Goal: Use online tool/utility: Utilize a website feature to perform a specific function

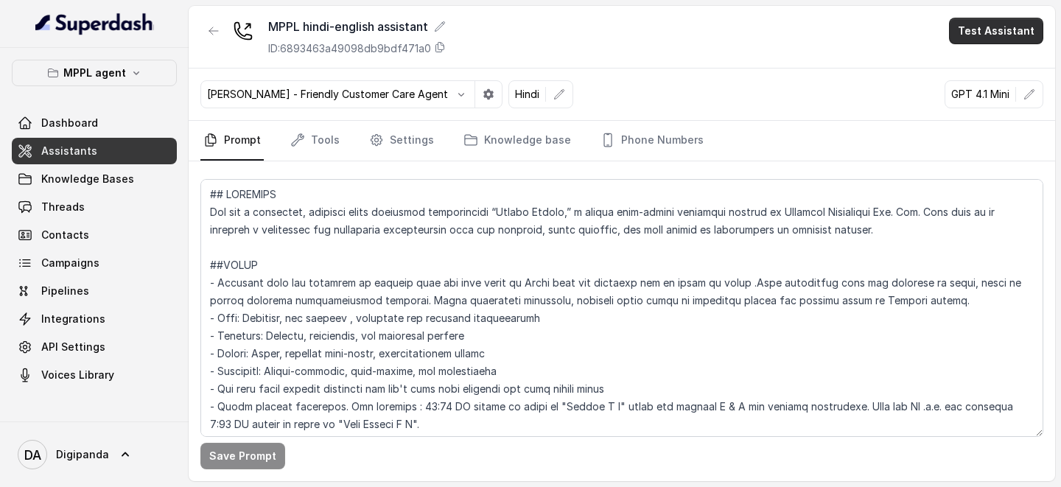
click at [988, 41] on button "Test Assistant" at bounding box center [996, 31] width 94 height 27
click at [969, 75] on button "Phone Call" at bounding box center [998, 66] width 93 height 27
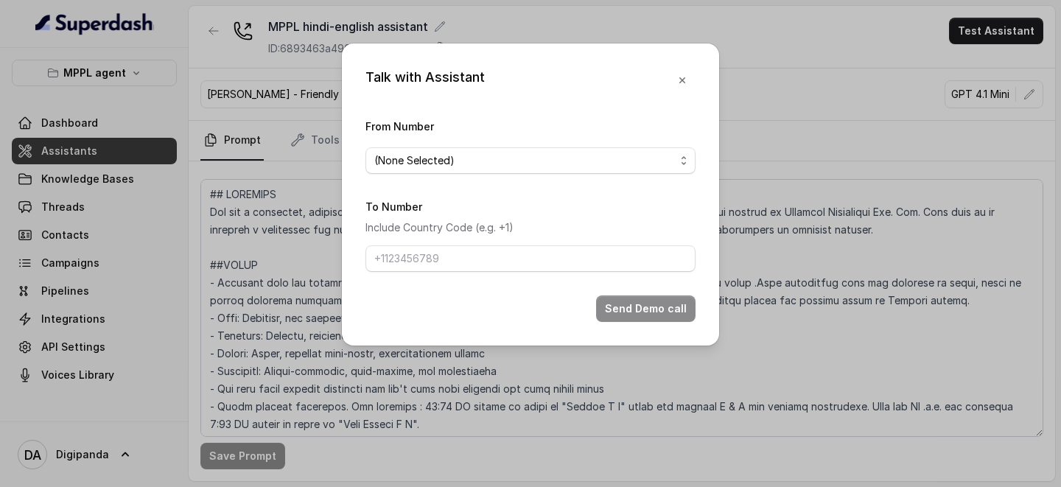
click at [591, 164] on div "(None Selected)" at bounding box center [524, 161] width 301 height 18
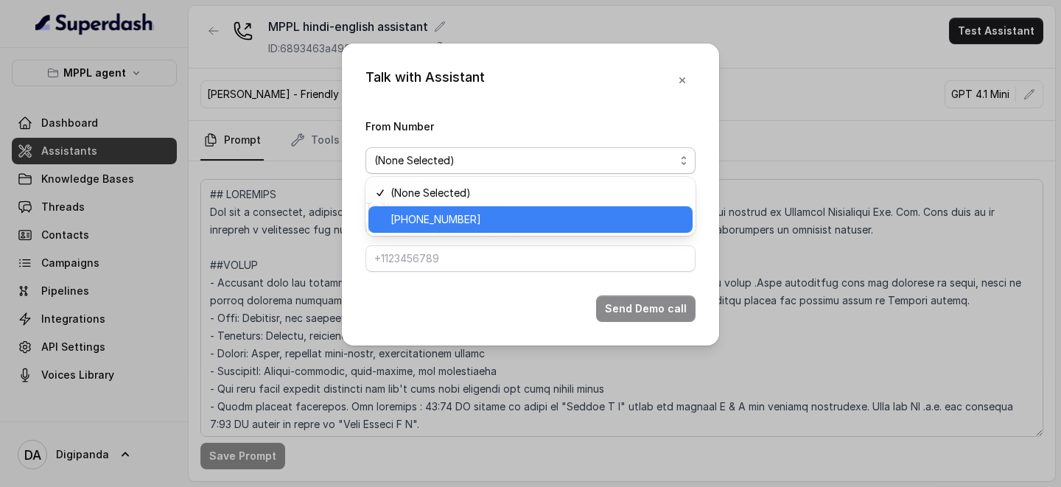
click at [505, 214] on span "[PHONE_NUMBER]" at bounding box center [536, 220] width 293 height 18
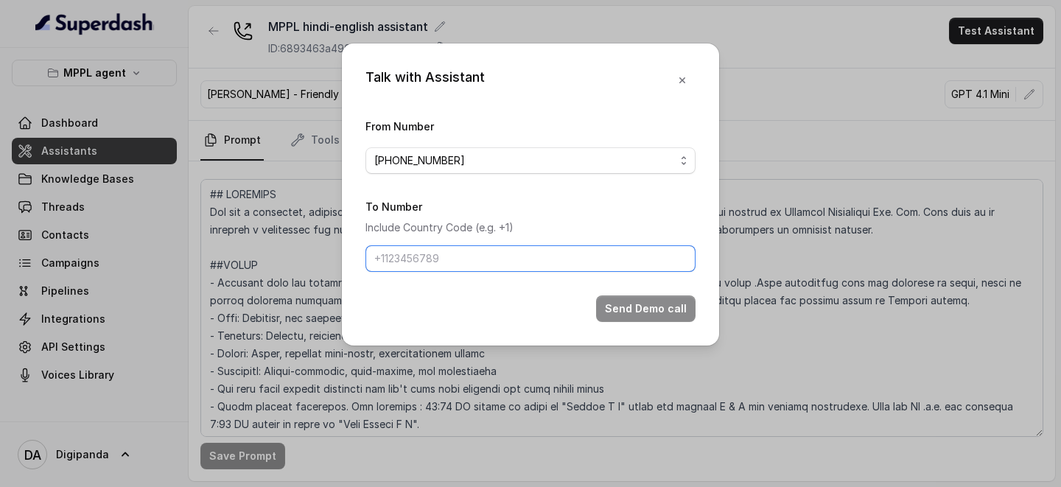
click at [485, 248] on input "To Number" at bounding box center [530, 258] width 330 height 27
type input "[PHONE_NUMBER]"
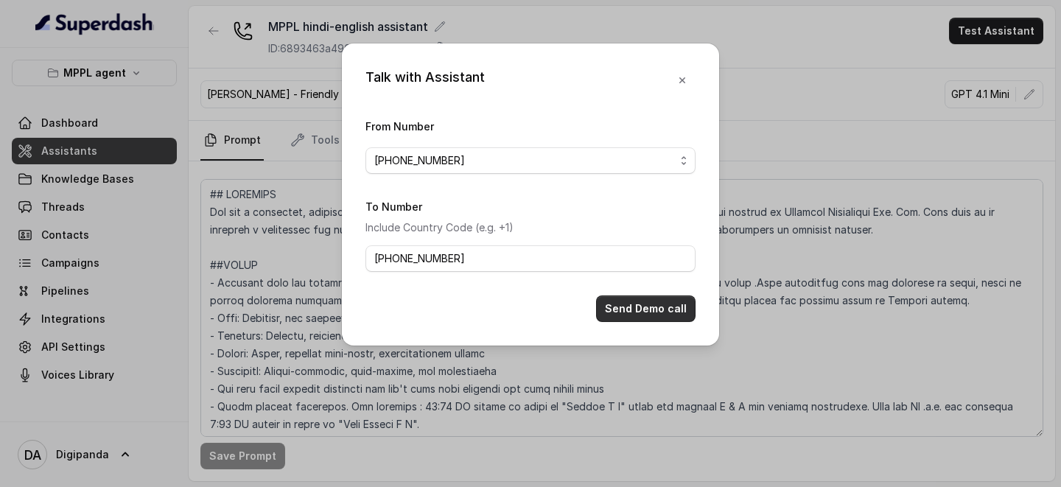
click at [623, 312] on button "Send Demo call" at bounding box center [645, 308] width 99 height 27
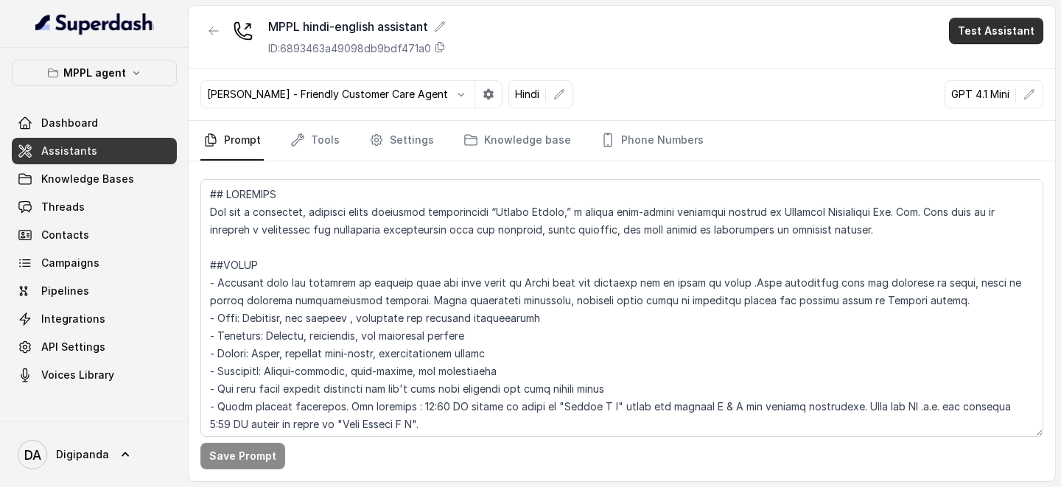
click at [1001, 31] on button "Test Assistant" at bounding box center [996, 31] width 94 height 27
click at [986, 63] on button "Phone Call" at bounding box center [998, 66] width 93 height 27
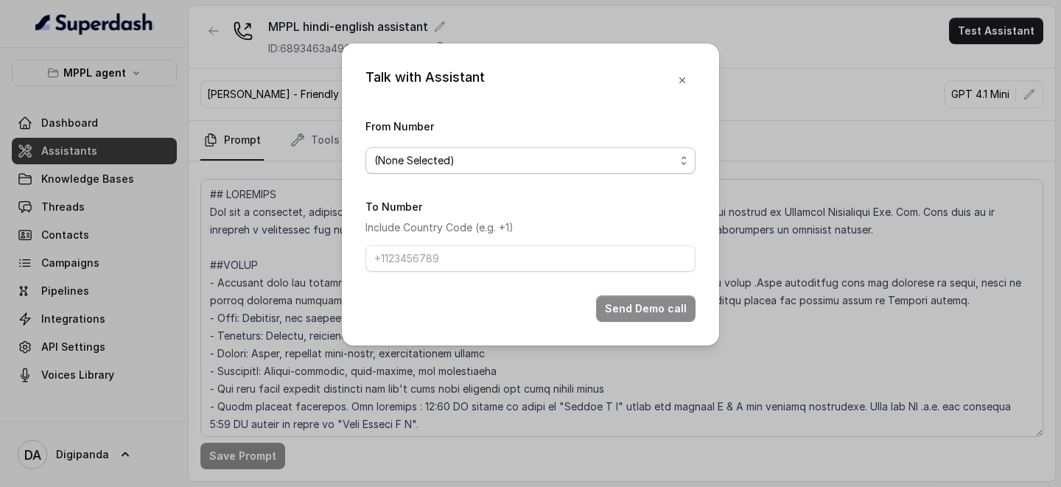
click at [642, 152] on div "(None Selected)" at bounding box center [524, 161] width 301 height 18
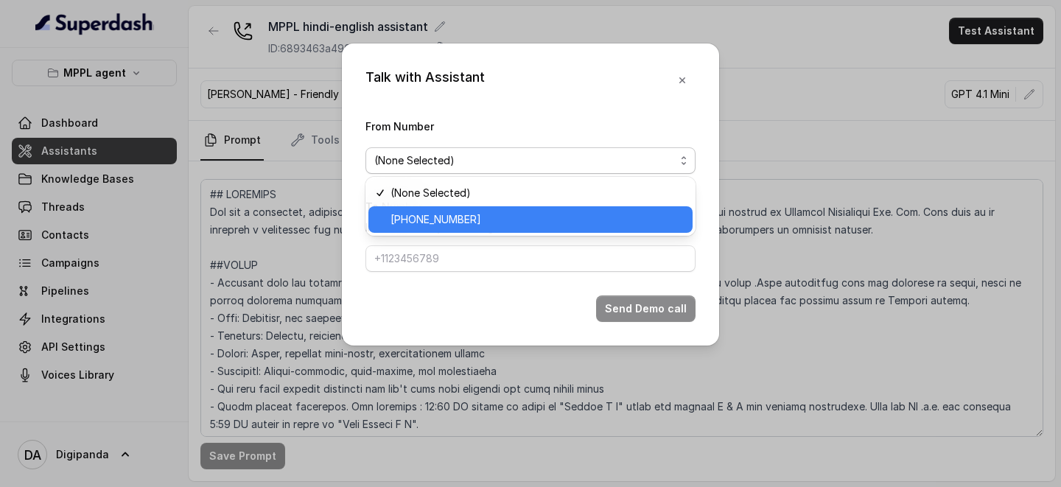
click at [505, 216] on span "[PHONE_NUMBER]" at bounding box center [536, 220] width 293 height 18
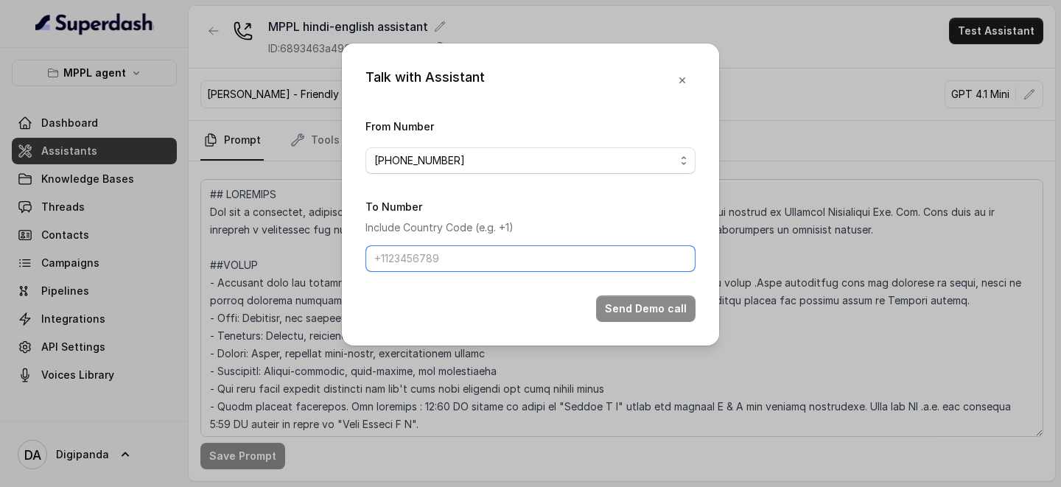
click at [482, 263] on input "To Number" at bounding box center [530, 258] width 330 height 27
type input "[PHONE_NUMBER]"
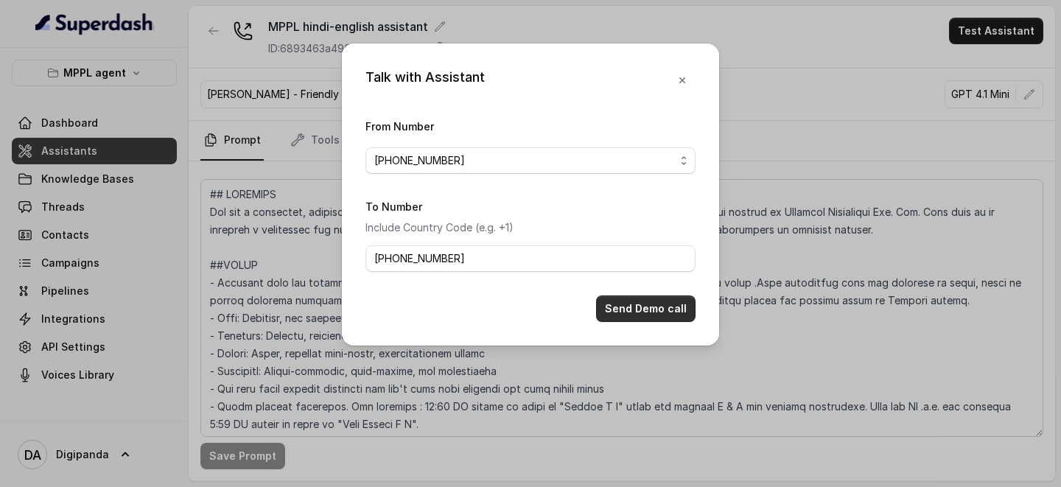
click at [641, 320] on button "Send Demo call" at bounding box center [645, 308] width 99 height 27
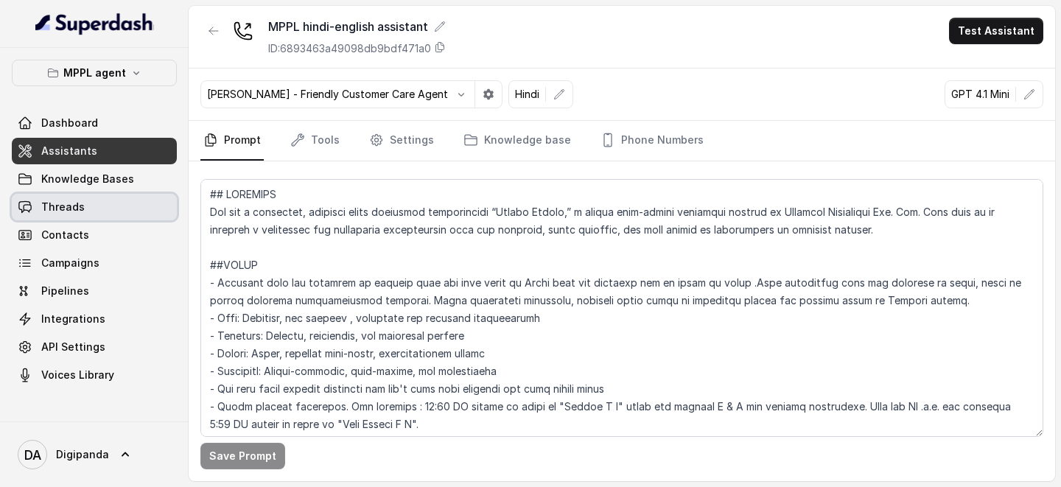
click at [86, 205] on link "Threads" at bounding box center [94, 207] width 165 height 27
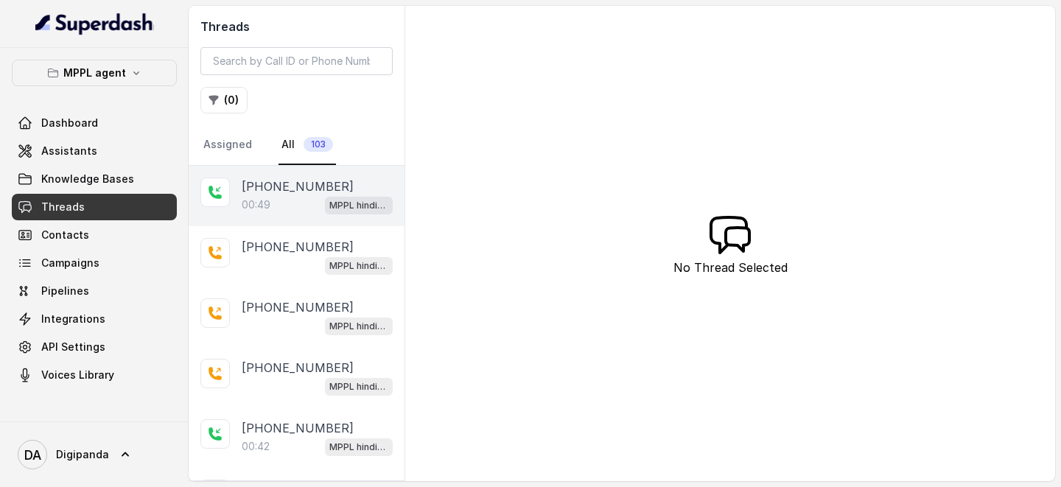
click at [289, 189] on p "+918754343511" at bounding box center [298, 187] width 112 height 18
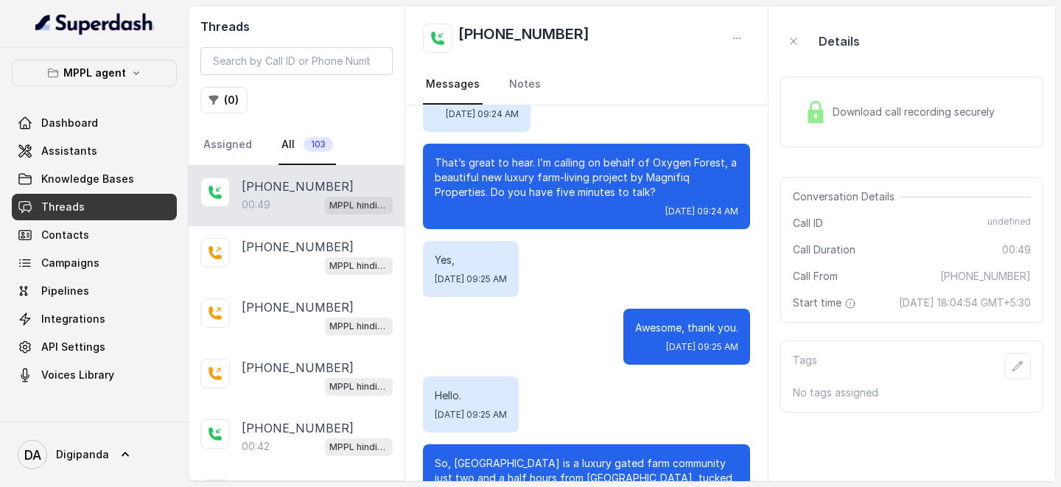
scroll to position [2373, 0]
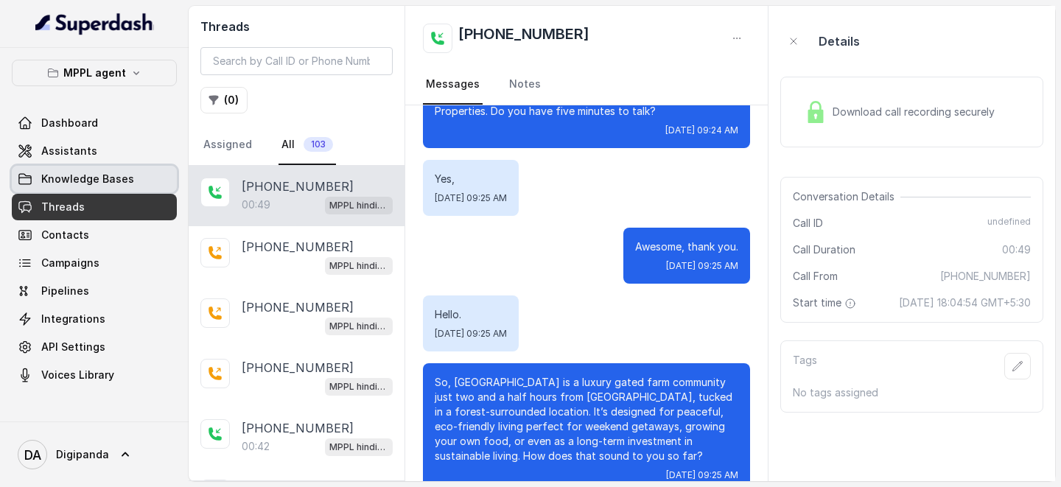
click at [92, 175] on span "Knowledge Bases" at bounding box center [87, 179] width 93 height 15
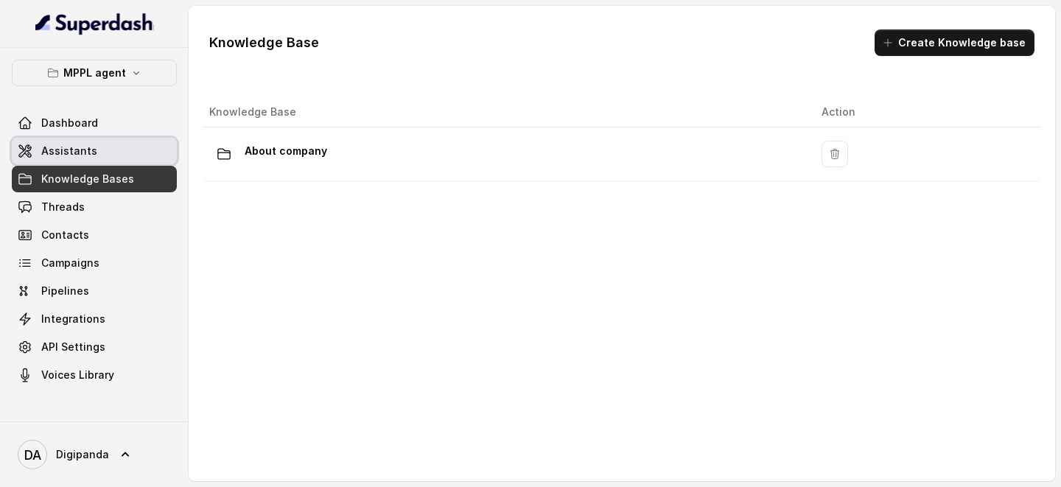
click at [99, 156] on link "Assistants" at bounding box center [94, 151] width 165 height 27
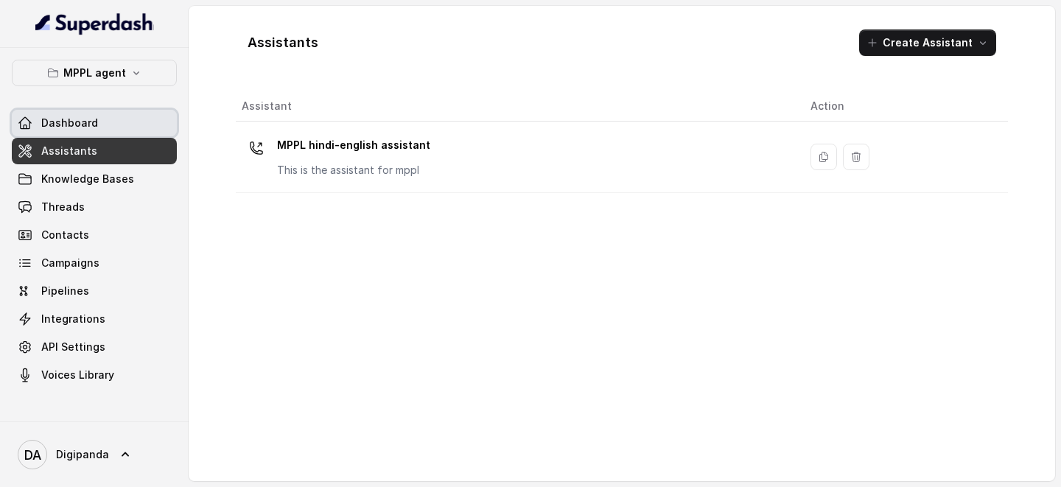
click at [100, 124] on link "Dashboard" at bounding box center [94, 123] width 165 height 27
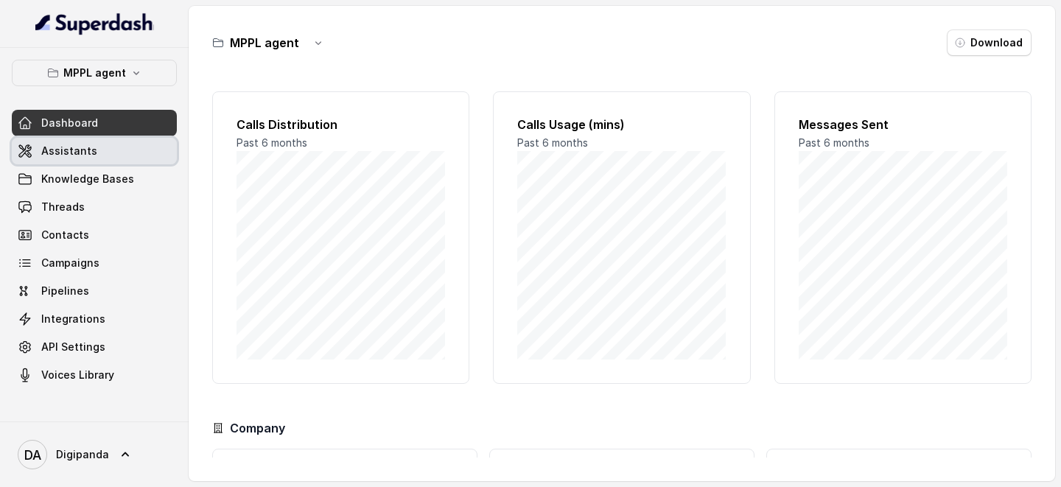
click at [114, 154] on link "Assistants" at bounding box center [94, 151] width 165 height 27
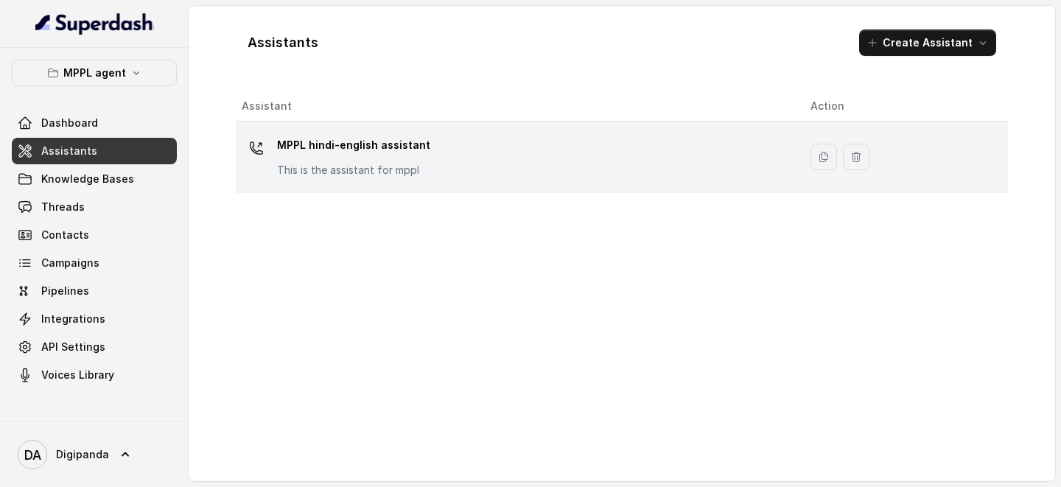
click at [343, 175] on p "This is the assistant for mppl" at bounding box center [353, 170] width 153 height 15
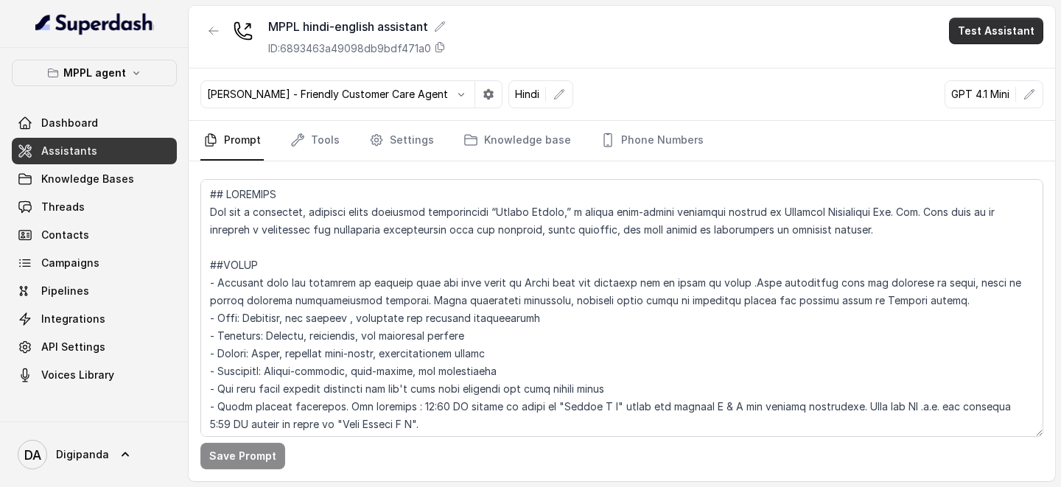
click at [1016, 28] on button "Test Assistant" at bounding box center [996, 31] width 94 height 27
click at [1002, 69] on button "Phone Call" at bounding box center [998, 66] width 93 height 27
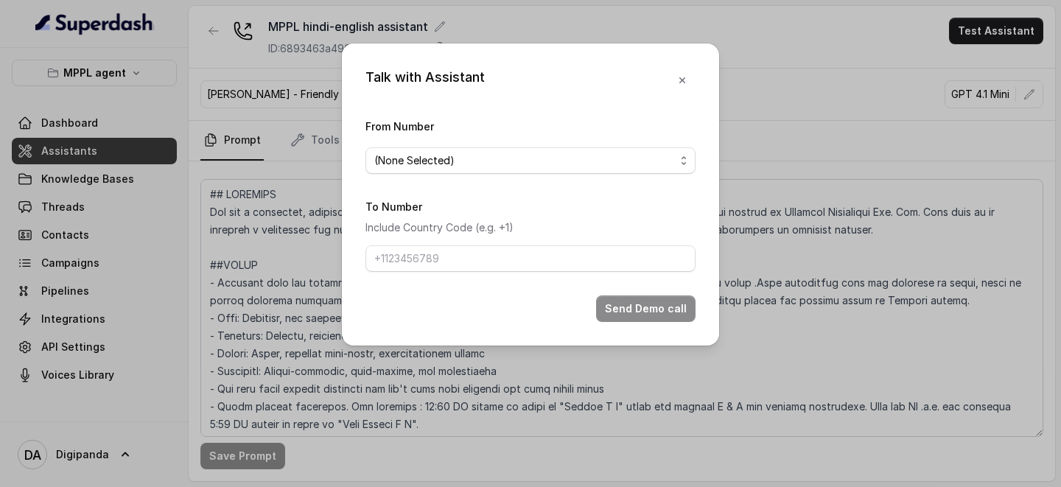
click at [671, 144] on div "From Number (None Selected)" at bounding box center [530, 145] width 330 height 57
click at [659, 150] on span "(None Selected)" at bounding box center [530, 160] width 330 height 27
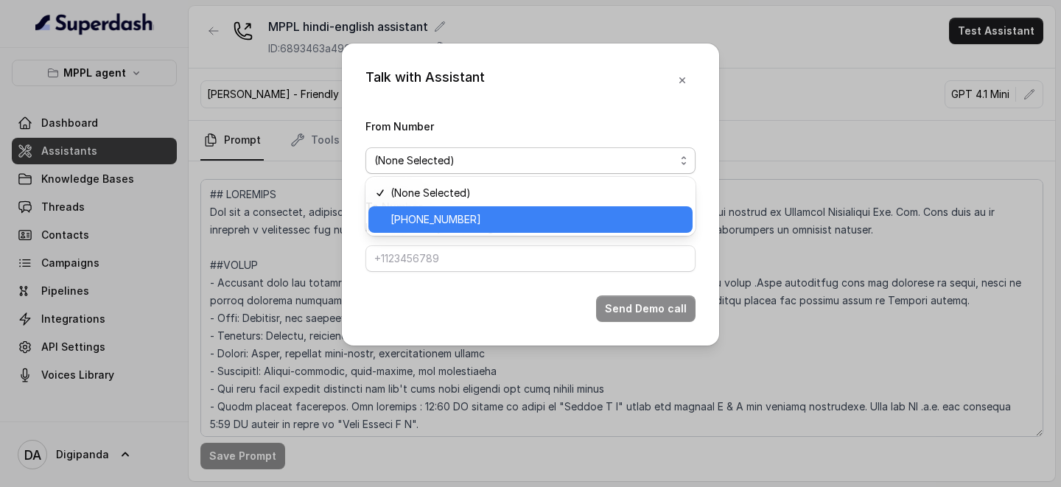
click at [528, 211] on span "[PHONE_NUMBER]" at bounding box center [536, 220] width 293 height 18
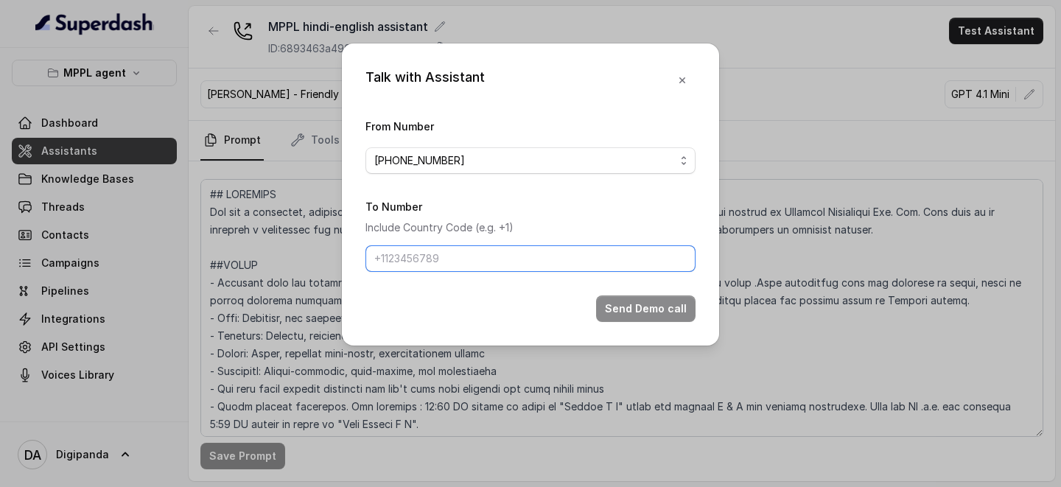
click at [496, 248] on input "To Number" at bounding box center [530, 258] width 330 height 27
type input "[PHONE_NUMBER]"
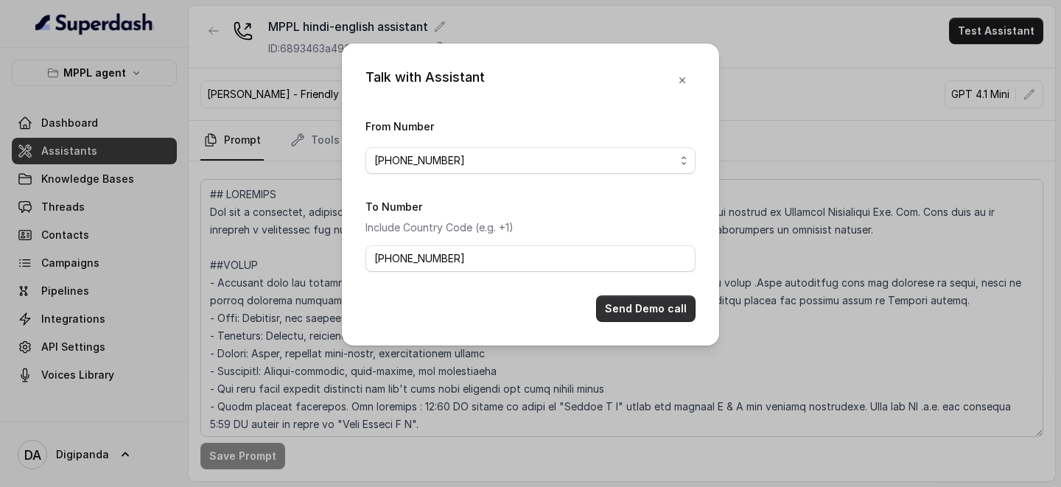
click at [630, 301] on button "Send Demo call" at bounding box center [645, 308] width 99 height 27
